Goal: Task Accomplishment & Management: Complete application form

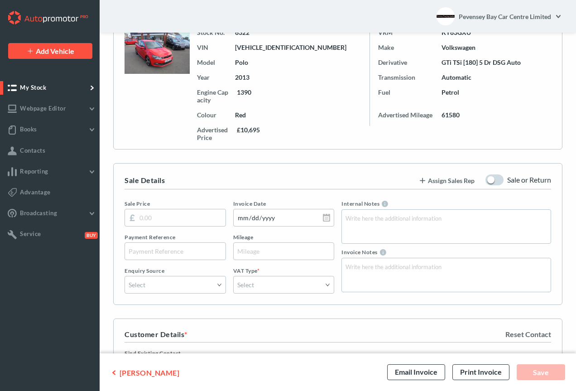
type input "10695.00"
type input "[DATE]"
type input "KY63GXU"
type input "61580"
type input "[PERSON_NAME]"
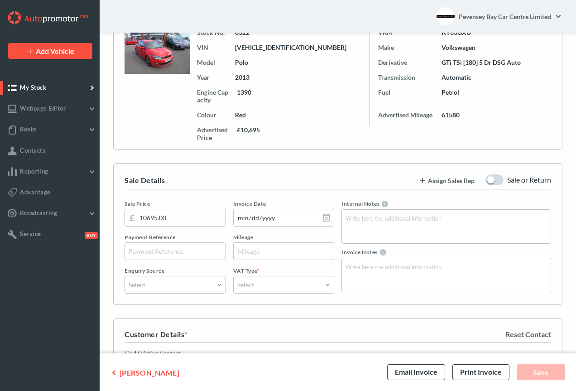
type input "[PERSON_NAME]"
type input "07464016425"
type input "[EMAIL_ADDRESS][DOMAIN_NAME]"
type input "[STREET_ADDRESS][PERSON_NAME]"
type input "[GEOGRAPHIC_DATA]"
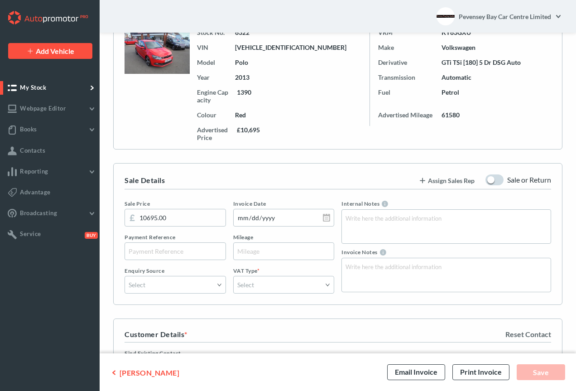
type input "[GEOGRAPHIC_DATA]"
type input "BN23 7TX"
type input "Santander Consumer Finance"
type input "08715 225858"
type input "[EMAIL_ADDRESS][DOMAIN_NAME]"
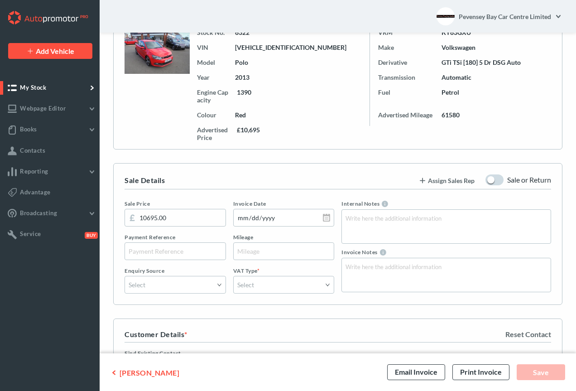
type input "[GEOGRAPHIC_DATA]"
type input "[STREET_ADDRESS]"
type input "Redhill"
type input "[GEOGRAPHIC_DATA]"
type input "RH1 1SR"
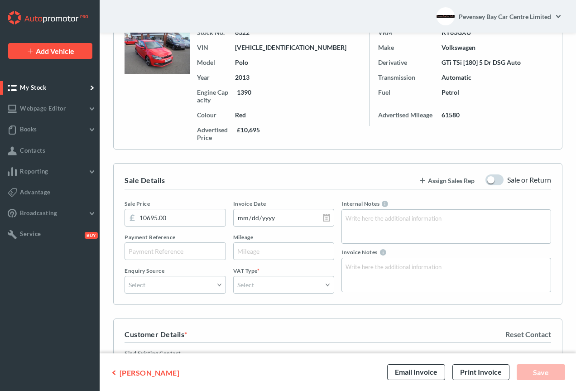
type input "[DATE]"
type input "6669.00"
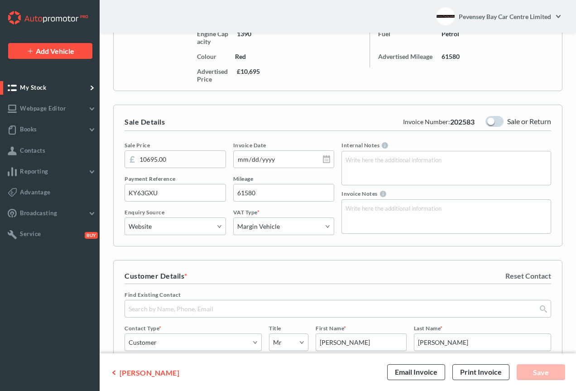
scroll to position [159, 0]
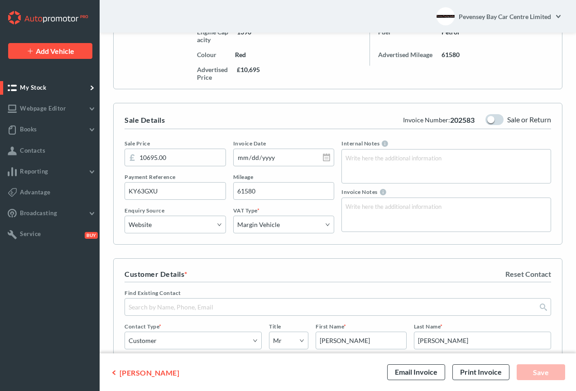
drag, startPoint x: 579, startPoint y: 72, endPoint x: 578, endPoint y: 116, distance: 44.4
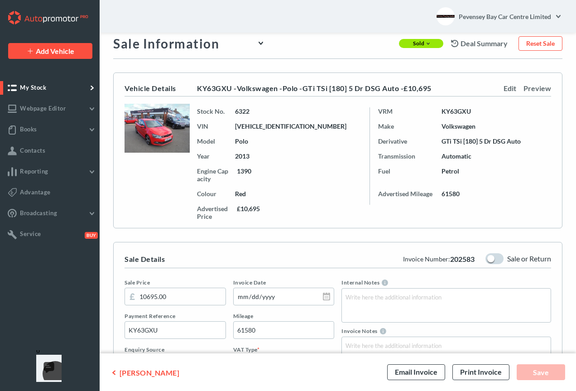
scroll to position [14, 0]
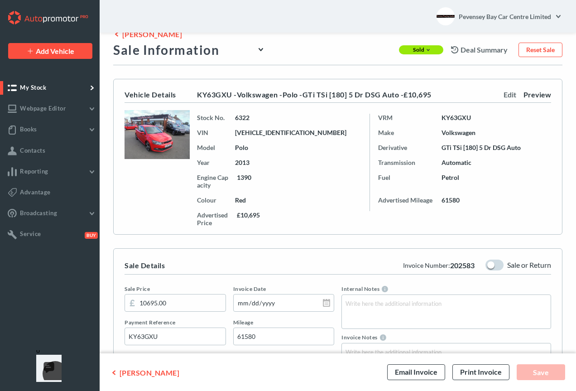
click at [539, 93] on link "Preview" at bounding box center [538, 94] width 28 height 9
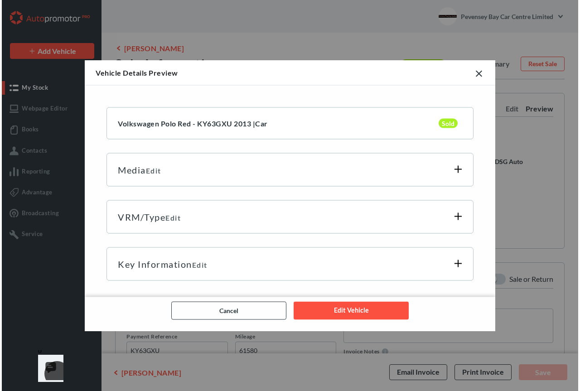
scroll to position [0, 0]
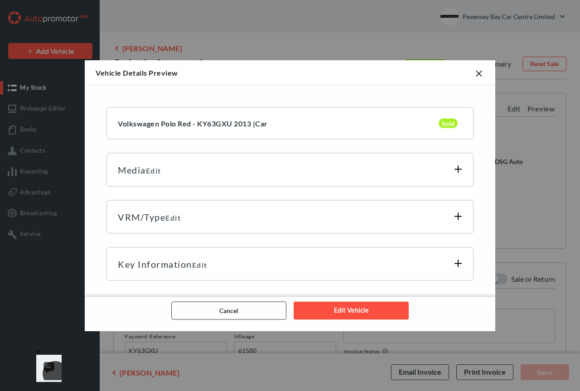
click at [459, 260] on h4 "Key Information Edit" at bounding box center [290, 264] width 344 height 11
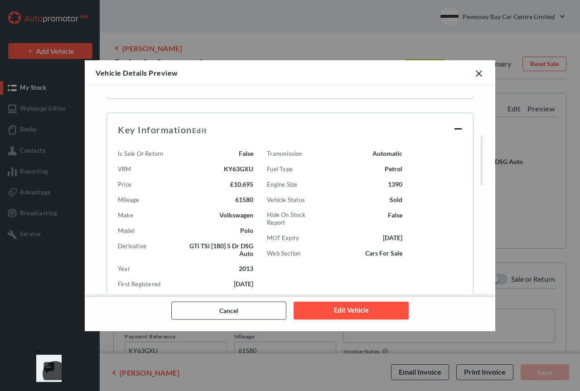
scroll to position [138, 0]
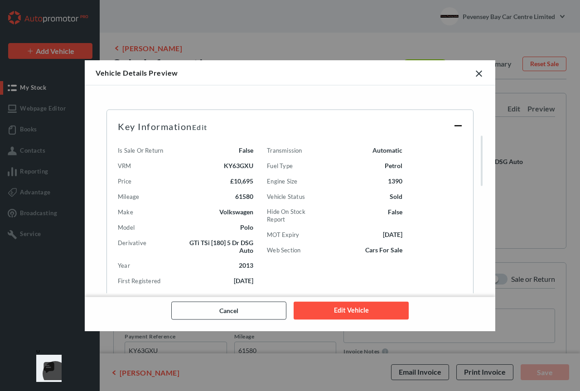
drag, startPoint x: 482, startPoint y: 114, endPoint x: 491, endPoint y: 151, distance: 38.3
click at [491, 151] on div "Volkswagen Polo Red - KY63GXU 2013 |Car Sold Media Edit Images Main Image 1 2 3" at bounding box center [290, 191] width 410 height 211
click at [457, 124] on h4 "Key Information Edit" at bounding box center [290, 126] width 344 height 11
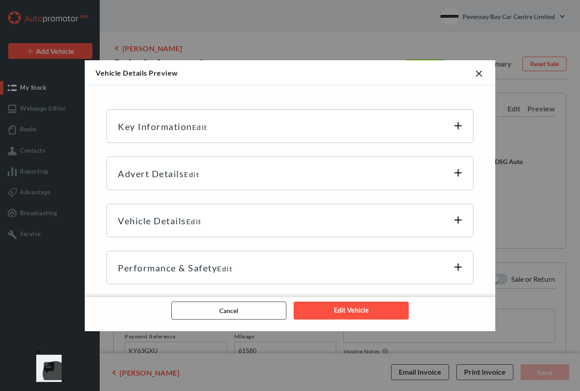
click at [476, 74] on link at bounding box center [478, 72] width 11 height 9
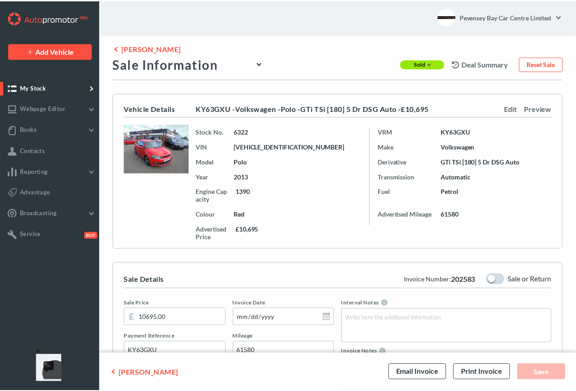
scroll to position [14, 0]
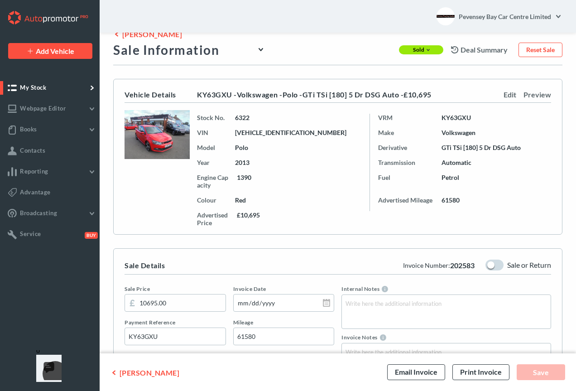
click at [49, 82] on link "My Stock" at bounding box center [50, 88] width 100 height 14
